Goal: Information Seeking & Learning: Learn about a topic

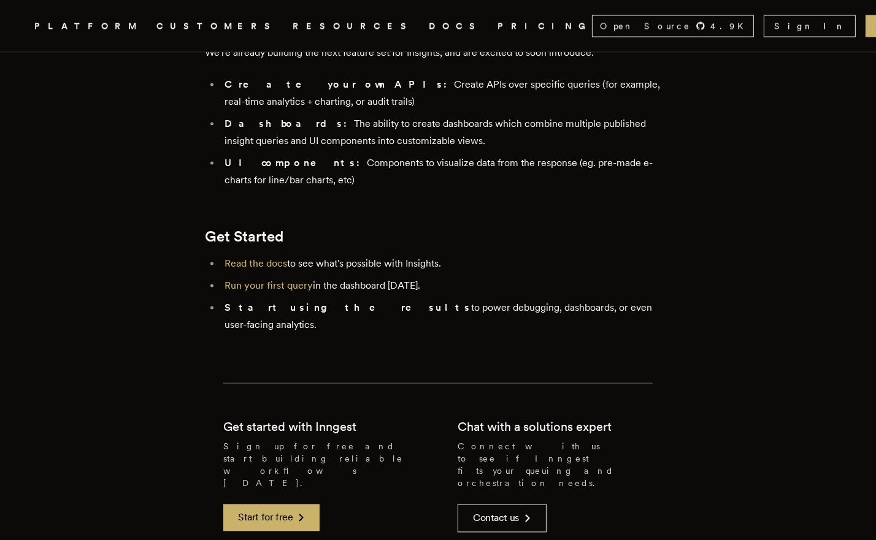
scroll to position [2542, 0]
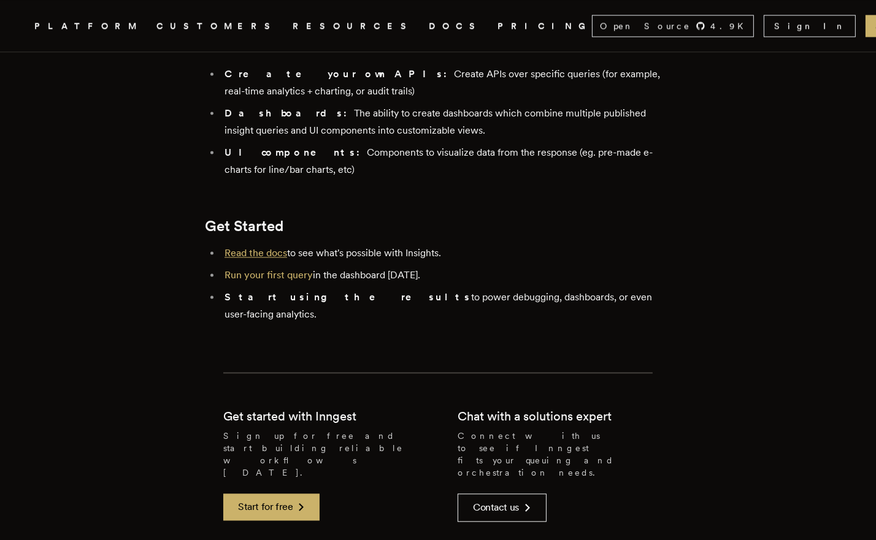
click at [264, 247] on link "Read the docs" at bounding box center [255, 253] width 63 height 12
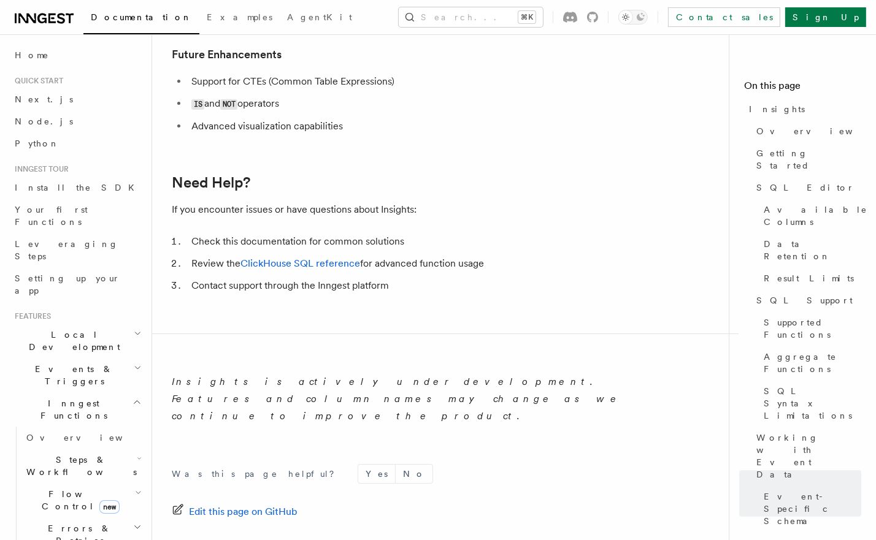
scroll to position [4325, 0]
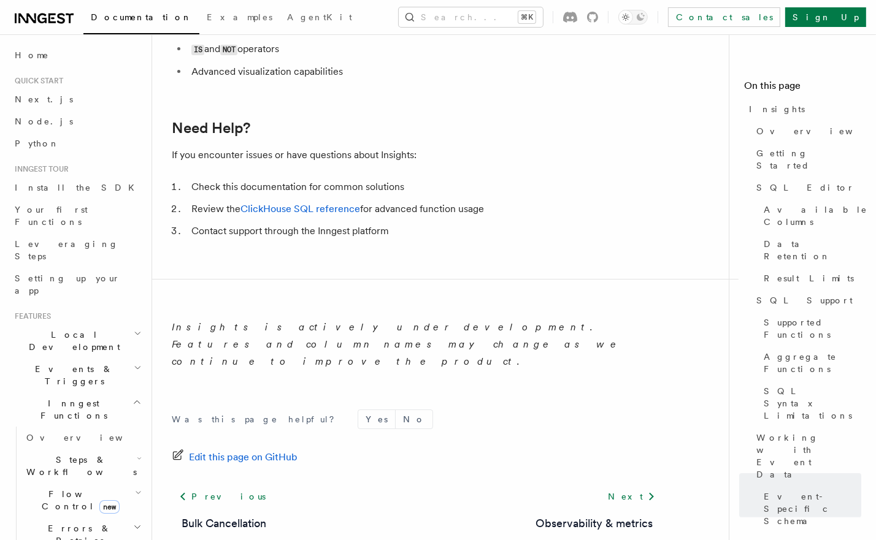
click at [529, 178] on ol "Check this documentation for common solutions Review the ClickHouse SQL referen…" at bounding box center [417, 208] width 491 height 61
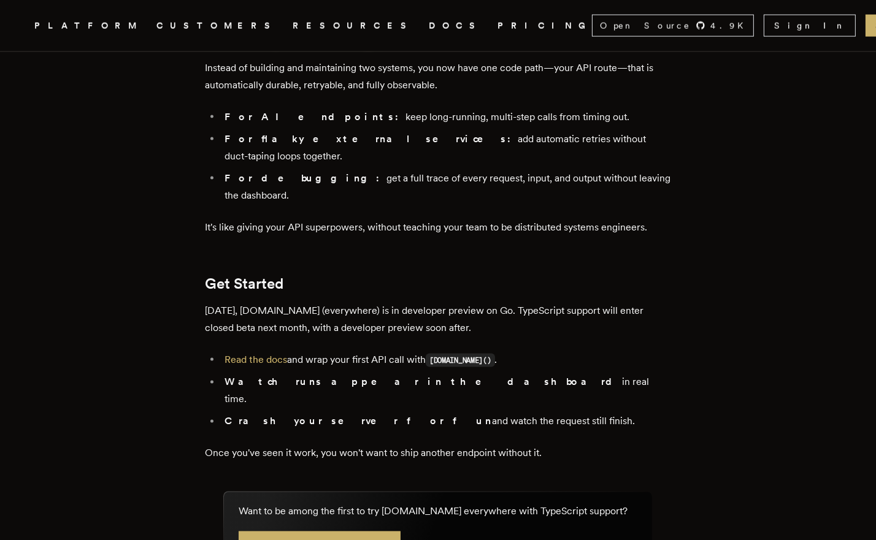
scroll to position [2043, 0]
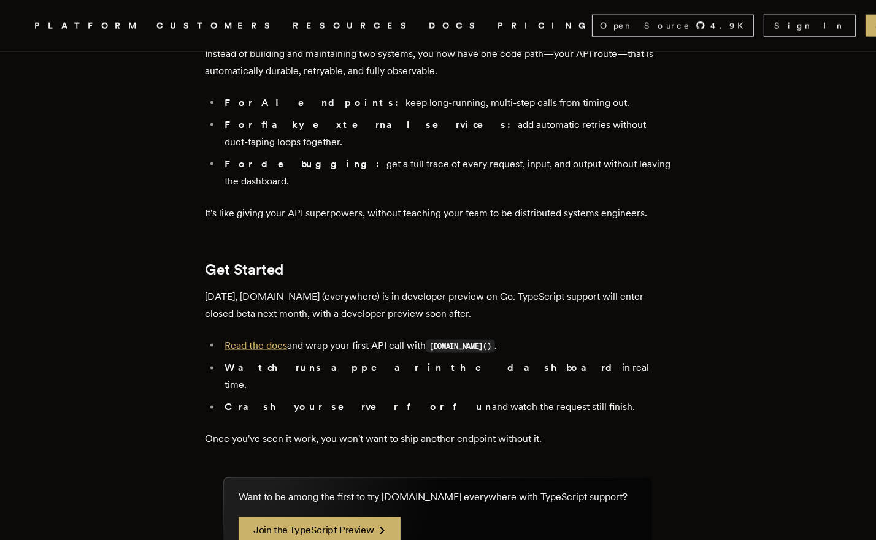
click at [278, 340] on link "Read the docs" at bounding box center [255, 346] width 63 height 12
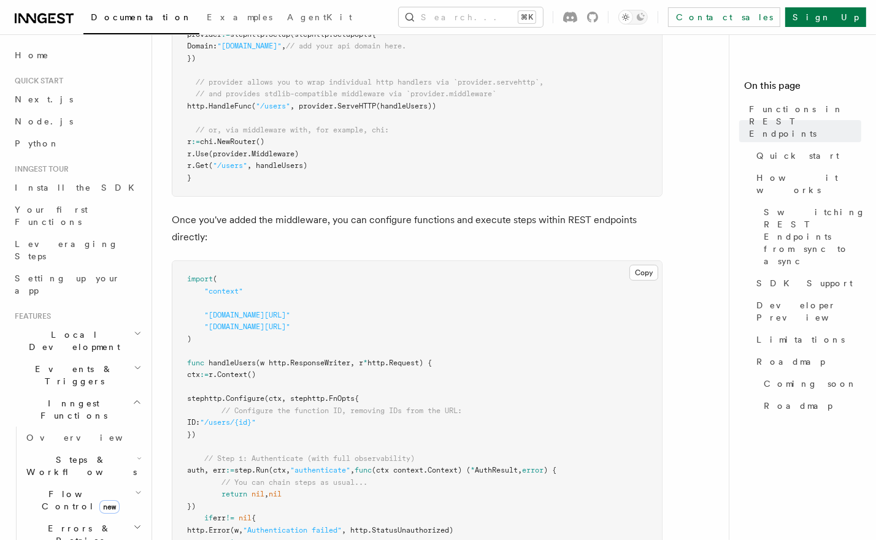
scroll to position [662, 0]
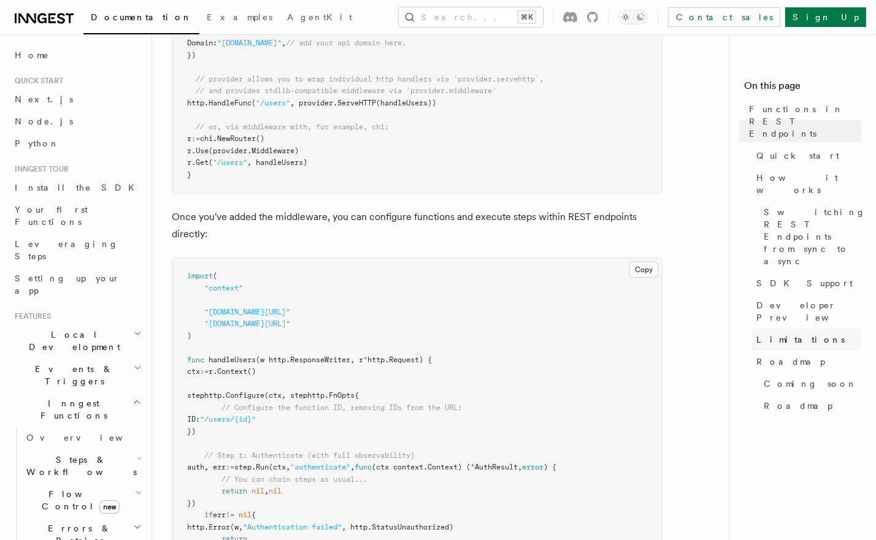
click at [768, 334] on span "Limitations" at bounding box center [800, 340] width 88 height 12
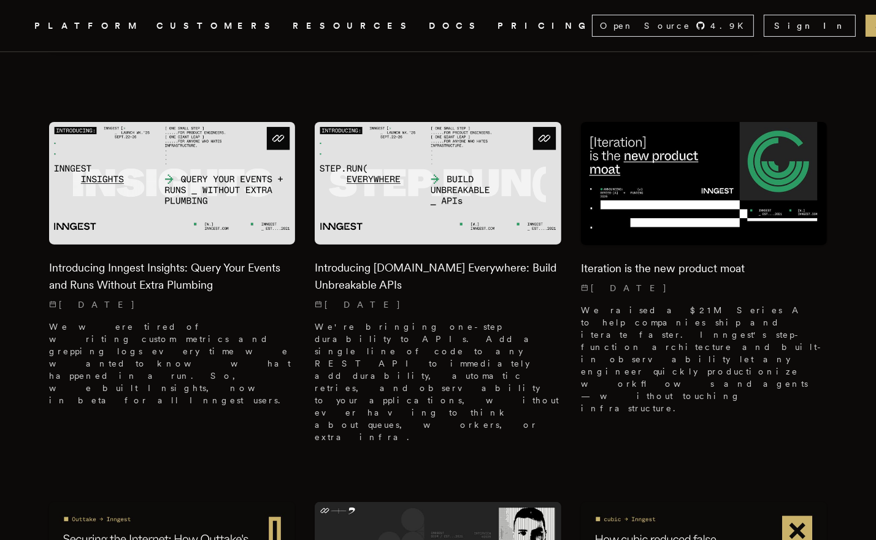
scroll to position [270, 0]
